Goal: Check status: Check status

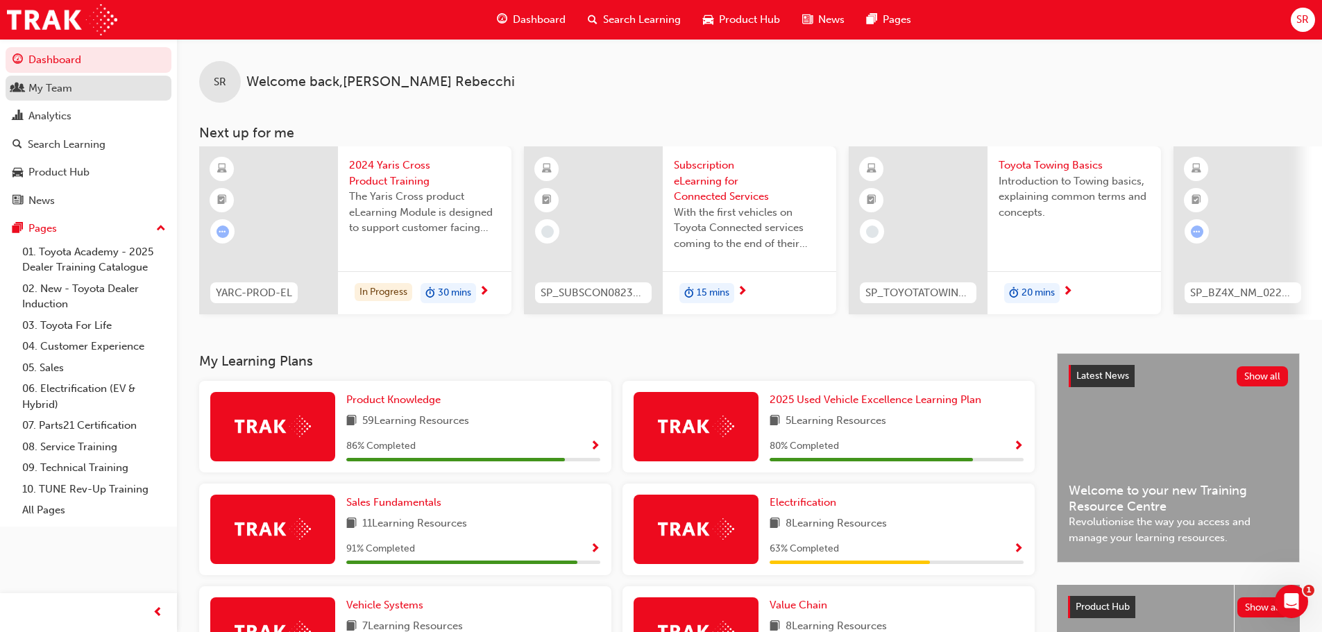
click at [33, 88] on div "My Team" at bounding box center [50, 88] width 44 height 16
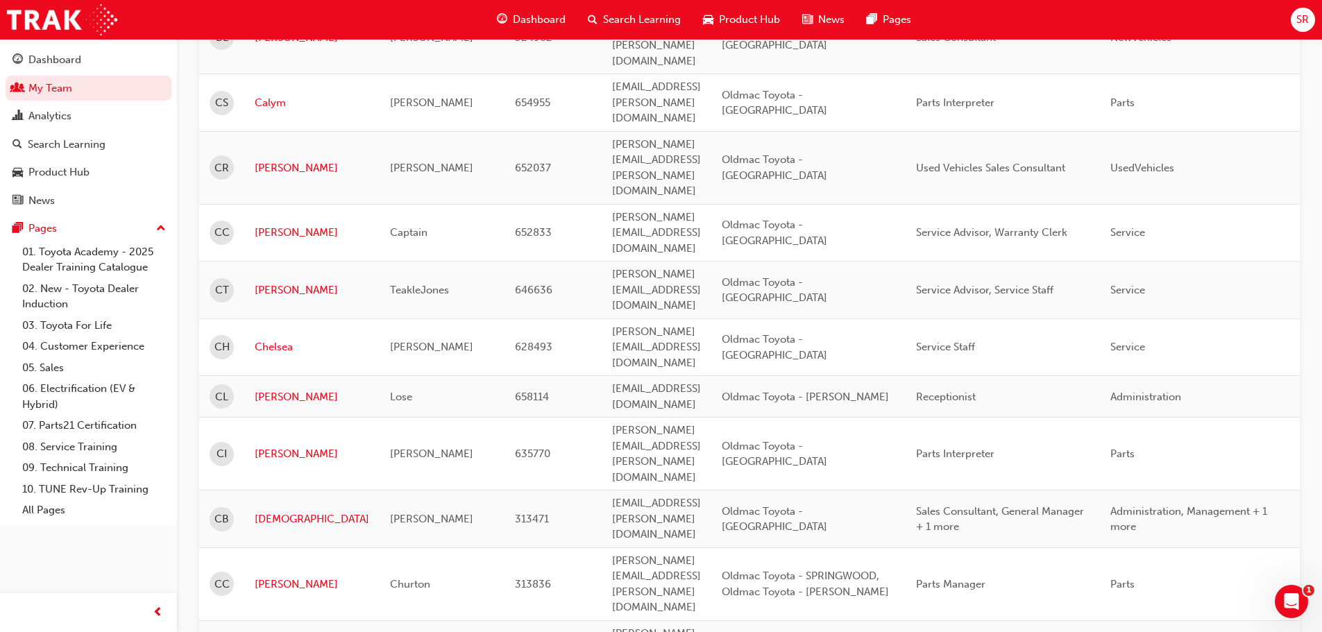
scroll to position [1667, 0]
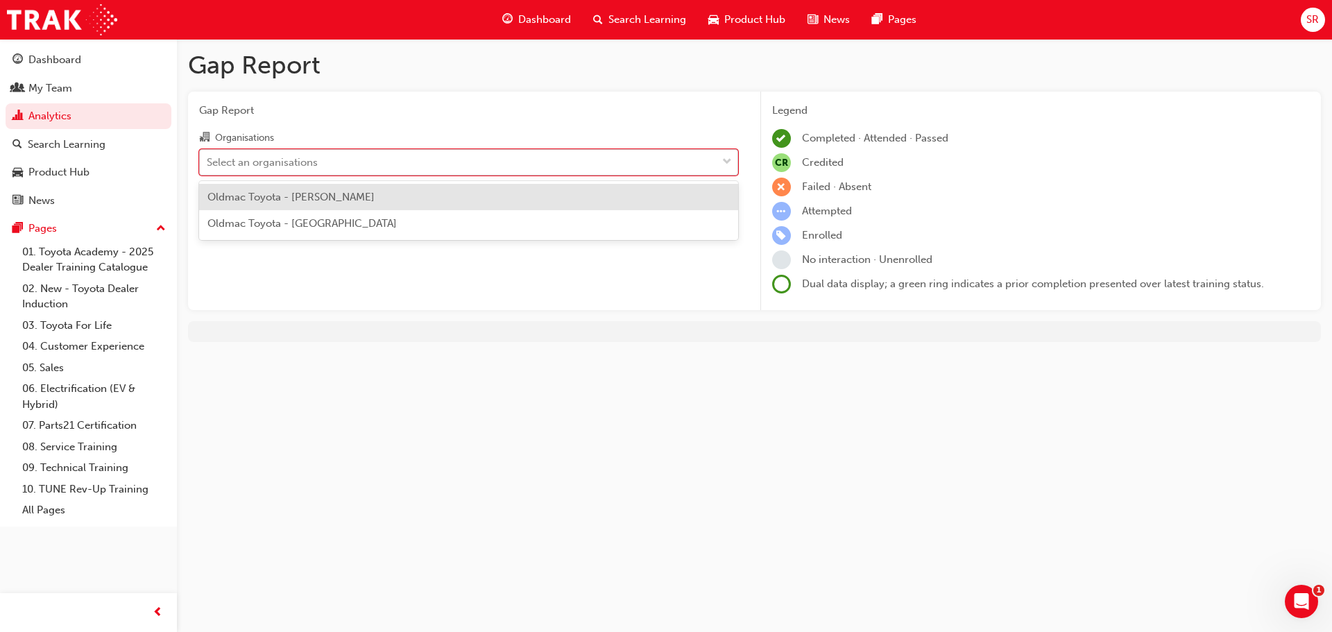
click at [491, 151] on div "Select an organisations" at bounding box center [458, 162] width 517 height 24
click at [208, 155] on input "Organisations option Oldmac Toyota - [PERSON_NAME] focused, 1 of 2. 2 results a…" at bounding box center [207, 161] width 1 height 12
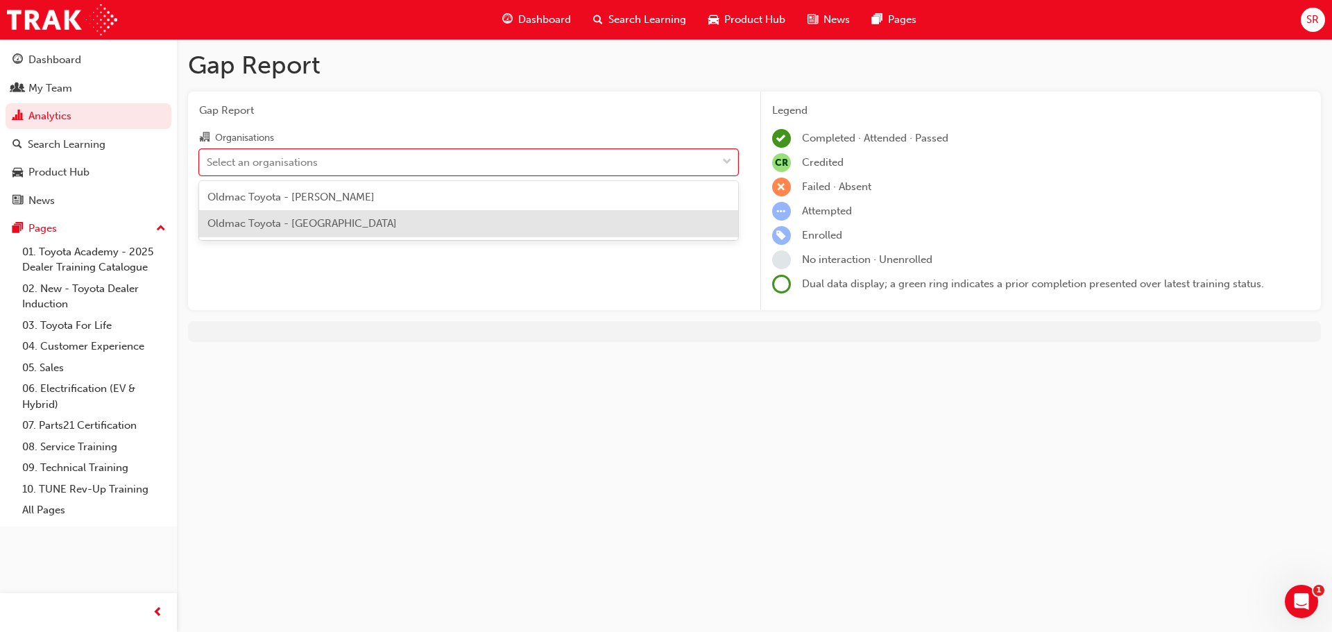
click at [421, 229] on div "Oldmac Toyota - [GEOGRAPHIC_DATA]" at bounding box center [468, 223] width 539 height 27
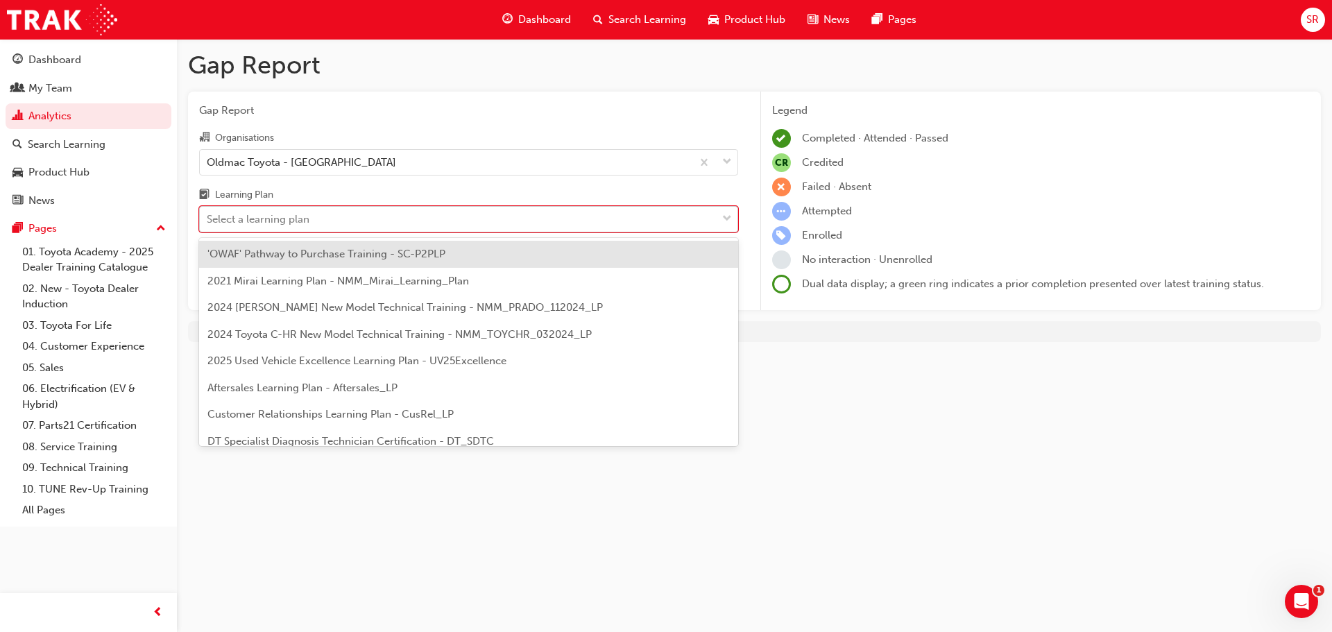
click at [443, 222] on div "Select a learning plan" at bounding box center [458, 219] width 517 height 24
click at [208, 222] on input "Learning Plan option 'OWAF' Pathway to Purchase Training - SC-P2PLP focused, 1 …" at bounding box center [207, 219] width 1 height 12
click at [443, 253] on span "'OWAF' Pathway to Purchase Training - SC-P2PLP" at bounding box center [326, 254] width 238 height 12
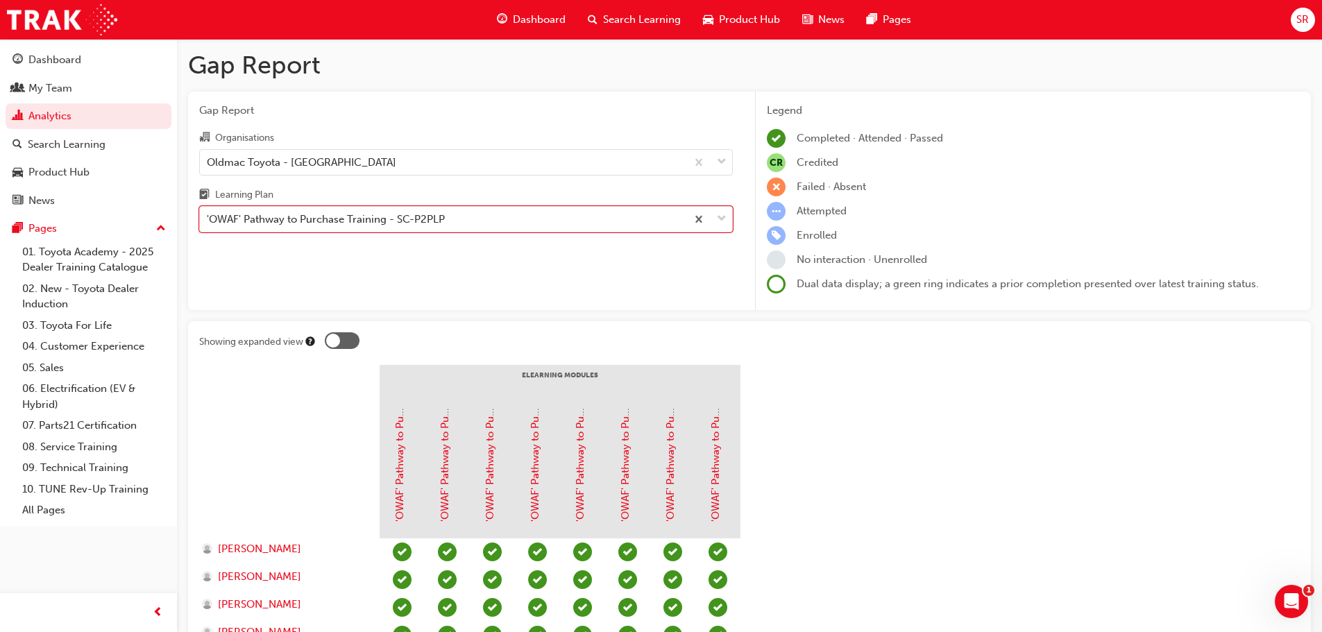
scroll to position [347, 0]
